Goal: Task Accomplishment & Management: Use online tool/utility

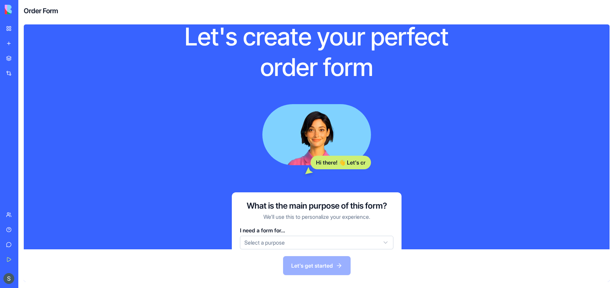
scroll to position [55, 0]
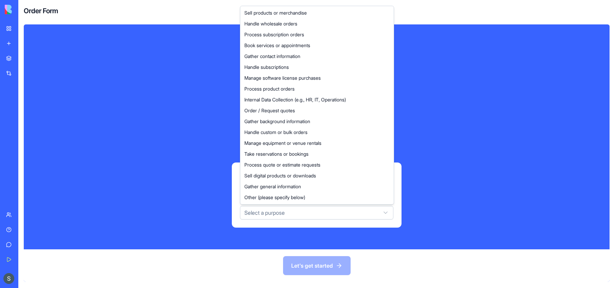
click at [323, 215] on html "BETA My Workspace New app Marketplace Integrations Recent AI Logo Generator TRY…" at bounding box center [307, 144] width 615 height 288
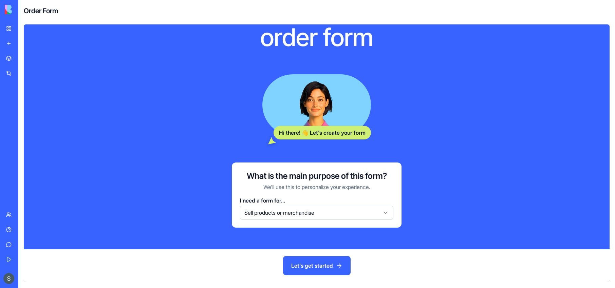
click at [309, 270] on button "Let's get started" at bounding box center [317, 265] width 68 height 19
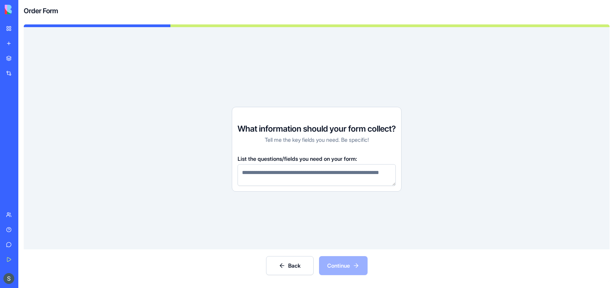
click at [289, 175] on textarea at bounding box center [317, 175] width 158 height 22
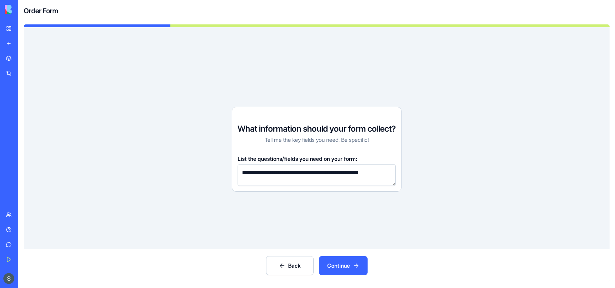
click at [323, 171] on textarea "**********" at bounding box center [317, 175] width 158 height 22
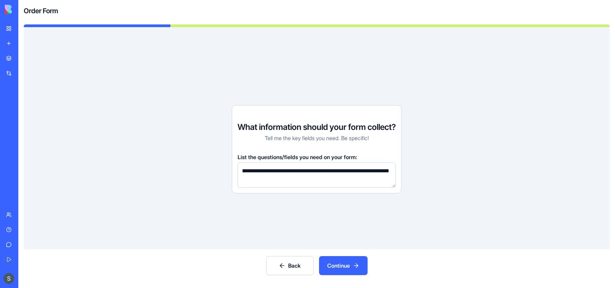
click at [332, 184] on textarea "**********" at bounding box center [317, 175] width 158 height 25
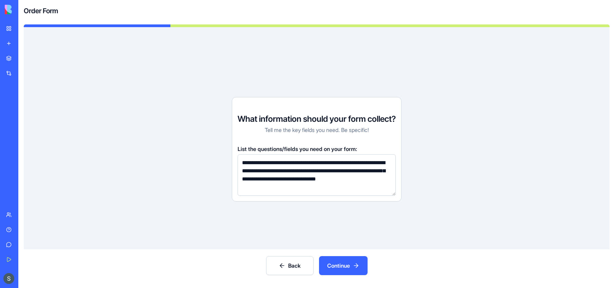
type textarea "**********"
click at [339, 259] on button "Continue" at bounding box center [343, 265] width 49 height 19
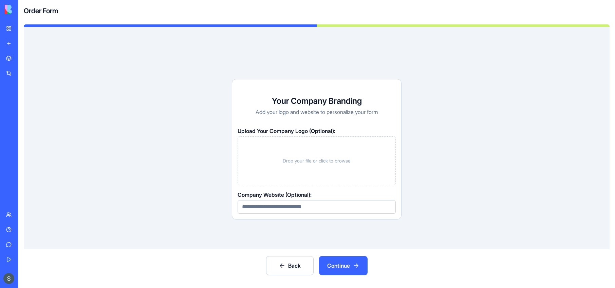
click at [352, 259] on button "Continue" at bounding box center [343, 265] width 49 height 19
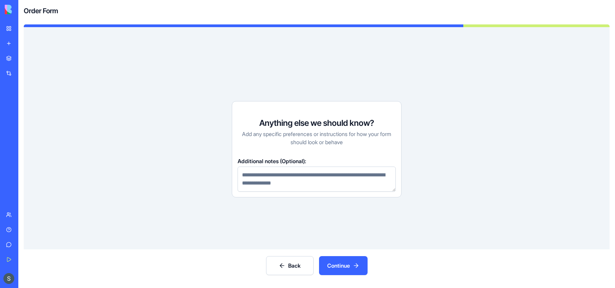
click at [346, 266] on button "Continue" at bounding box center [343, 265] width 49 height 19
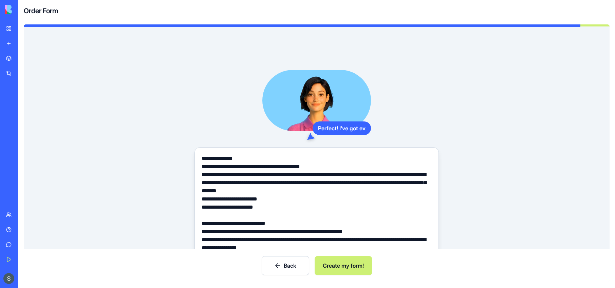
scroll to position [8, 0]
click at [351, 270] on button "Create my form!" at bounding box center [343, 265] width 57 height 19
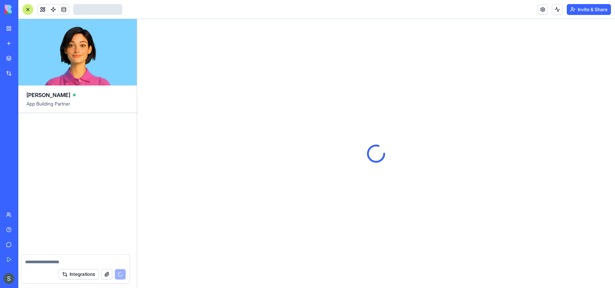
scroll to position [20, 0]
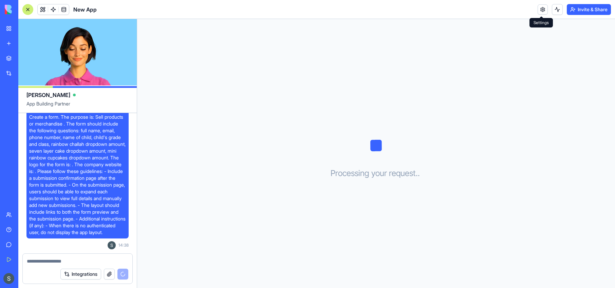
click at [541, 11] on link at bounding box center [543, 9] width 10 height 10
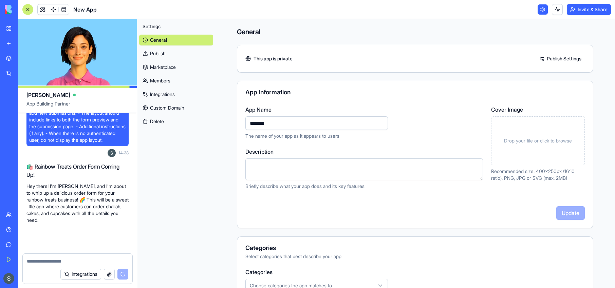
scroll to position [105, 0]
click at [542, 7] on link at bounding box center [543, 9] width 10 height 10
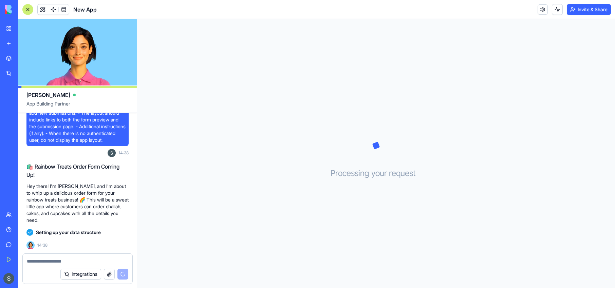
click at [81, 278] on button "Integrations" at bounding box center [80, 274] width 41 height 11
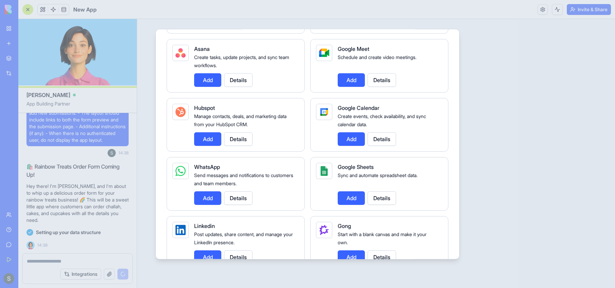
scroll to position [228, 0]
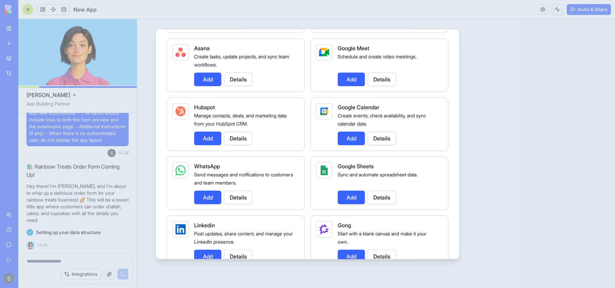
click at [514, 188] on div at bounding box center [307, 144] width 615 height 288
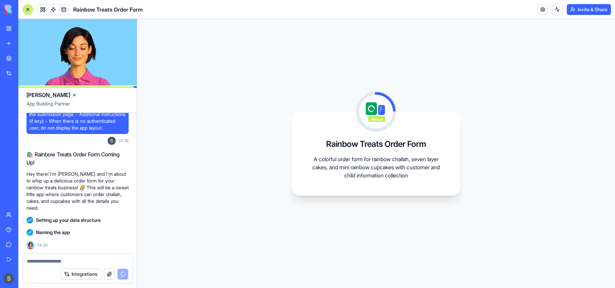
scroll to position [154, 0]
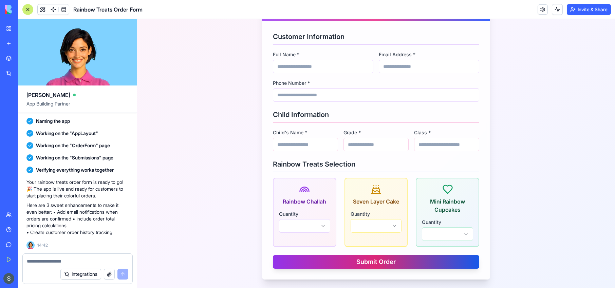
scroll to position [127, 0]
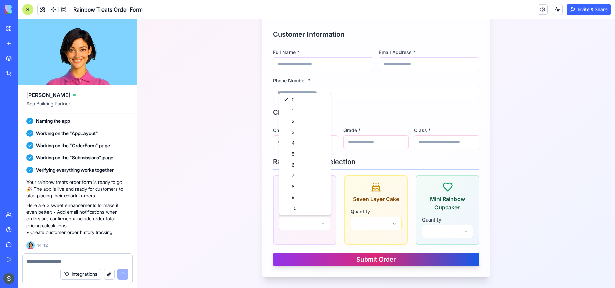
click at [313, 227] on html "Rainbow Treats Colorful Delights for Every Celebration Order Form Submissions R…" at bounding box center [376, 90] width 478 height 396
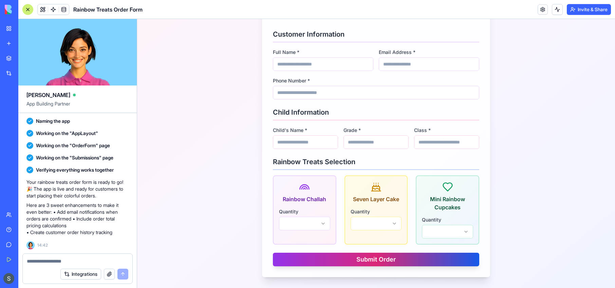
click at [79, 258] on textarea at bounding box center [78, 261] width 102 height 7
type textarea "**********"
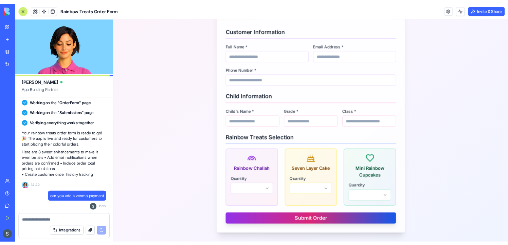
scroll to position [126, 0]
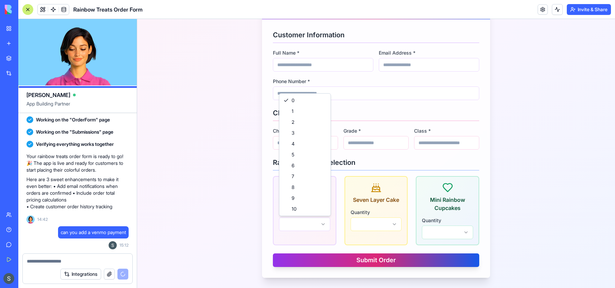
click at [319, 225] on html "Rainbow Treats Colorful Delights for Every Celebration Order Form Submissions R…" at bounding box center [376, 91] width 478 height 396
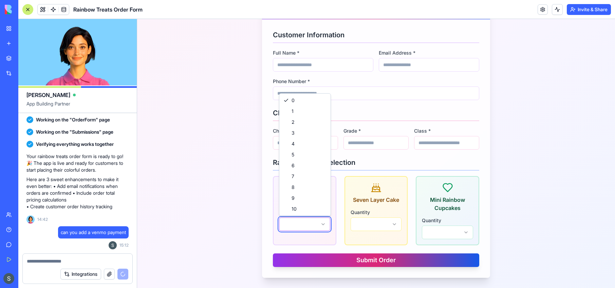
click at [319, 225] on html "Rainbow Treats Colorful Delights for Every Celebration Order Form Submissions R…" at bounding box center [376, 91] width 478 height 396
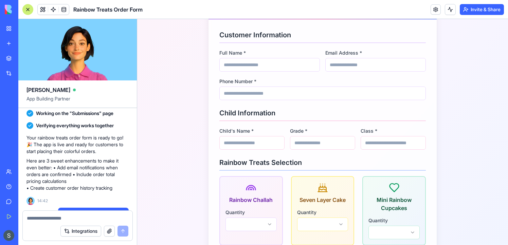
scroll to position [404, 0]
